Goal: Navigation & Orientation: Find specific page/section

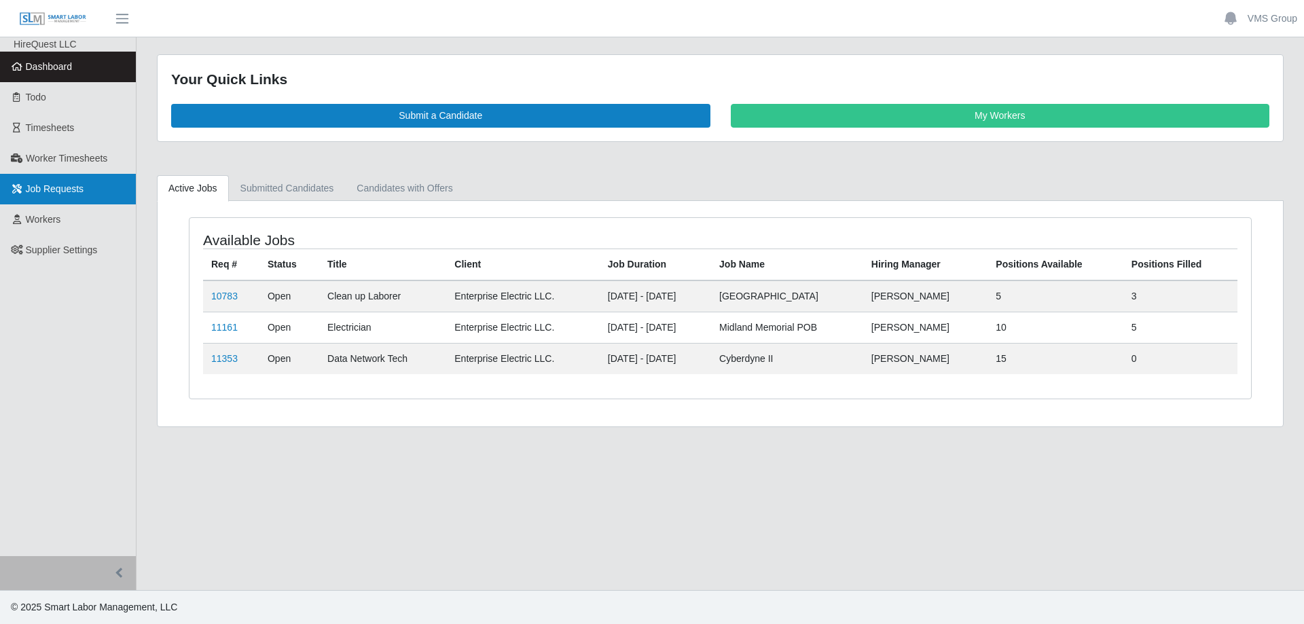
click at [77, 176] on link "Job Requests" at bounding box center [68, 189] width 136 height 31
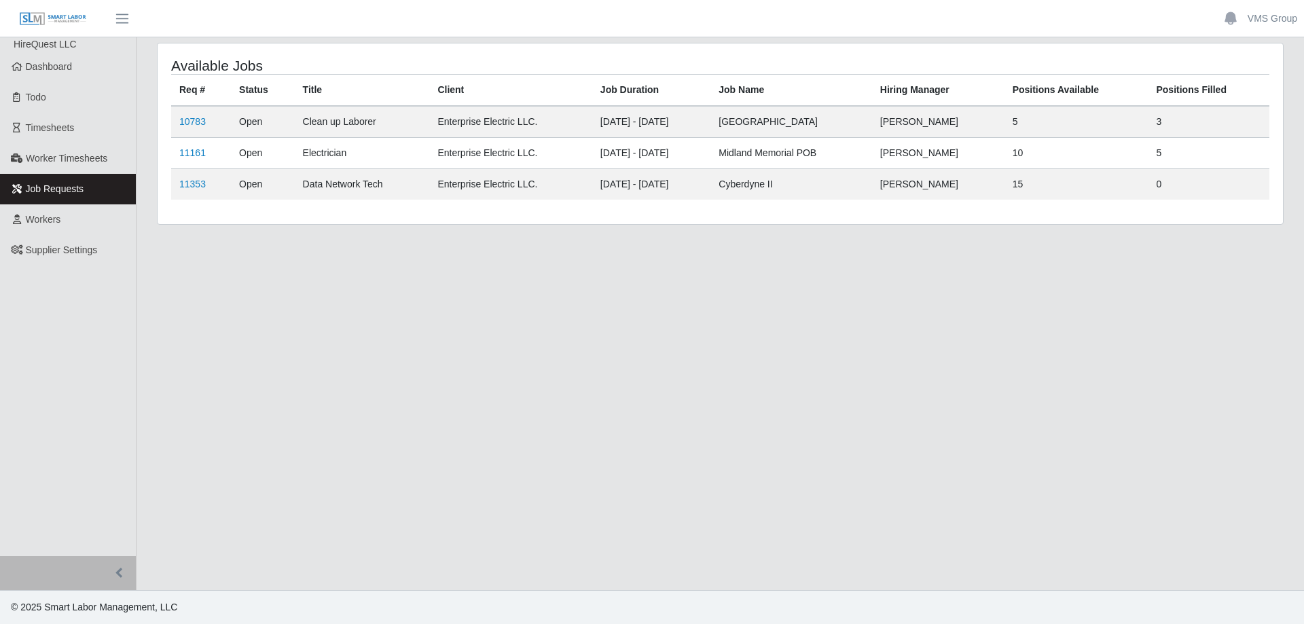
click at [72, 164] on span "Worker Timesheets" at bounding box center [67, 158] width 82 height 11
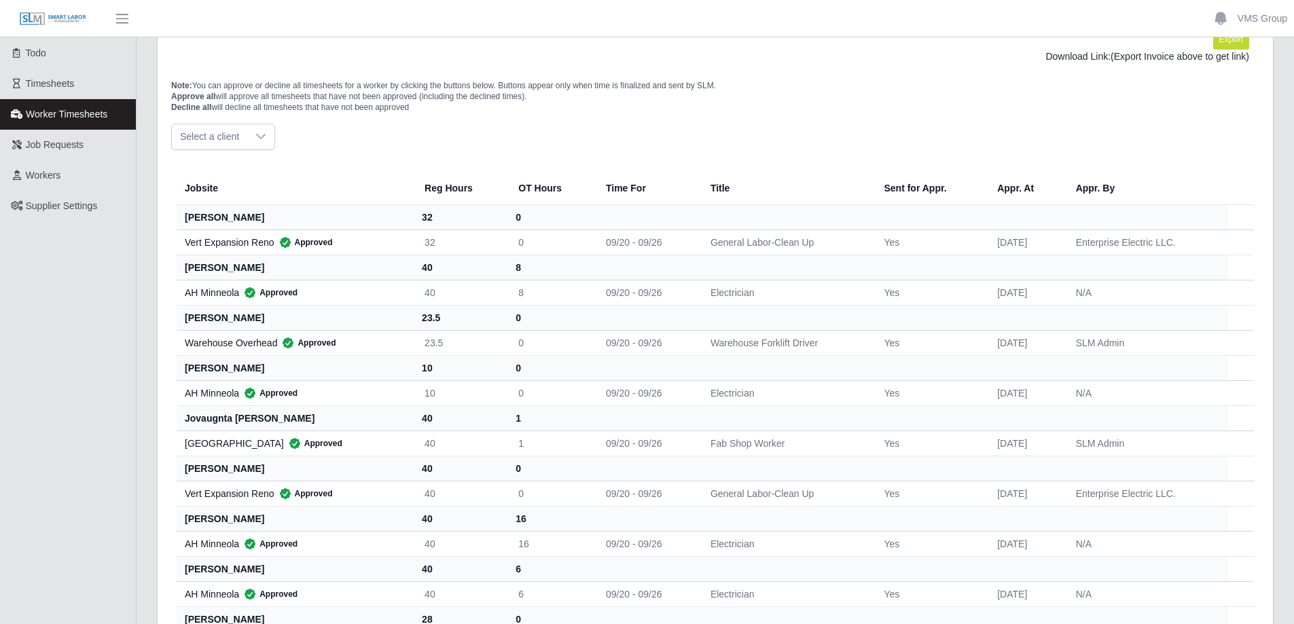
scroll to position [68, 0]
